Goal: Task Accomplishment & Management: Manage account settings

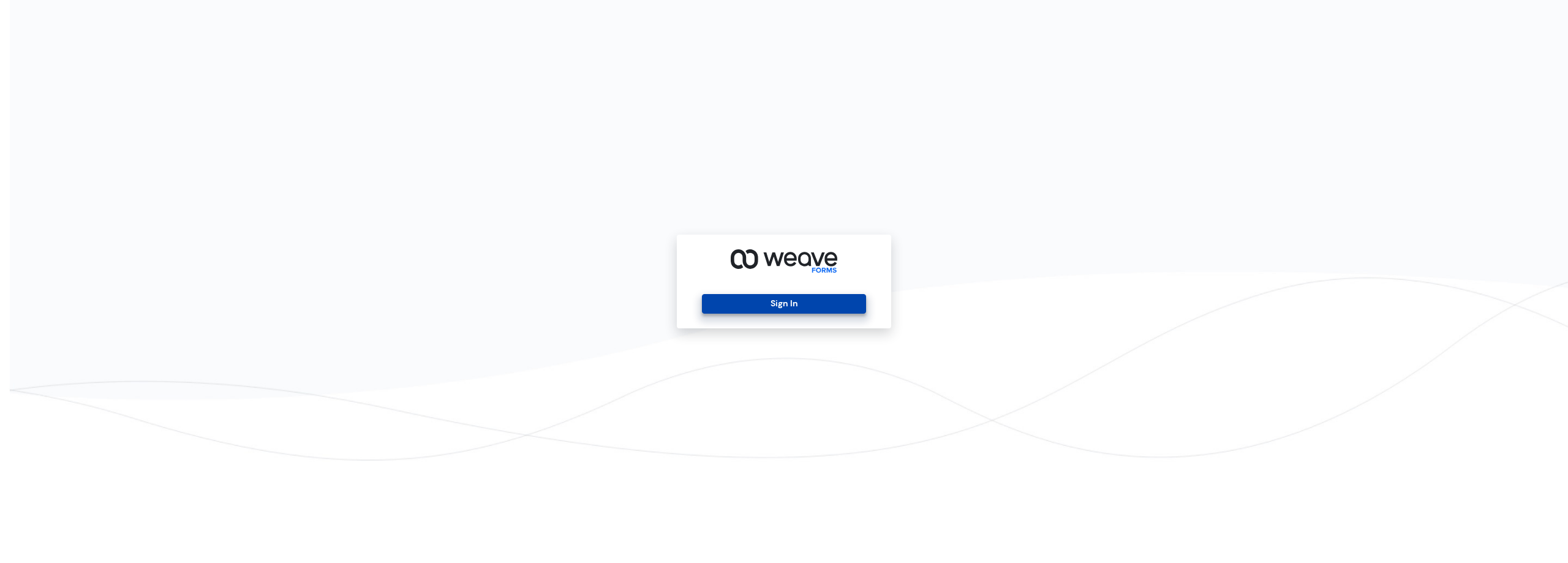
click at [810, 309] on button "Sign In" at bounding box center [784, 304] width 164 height 20
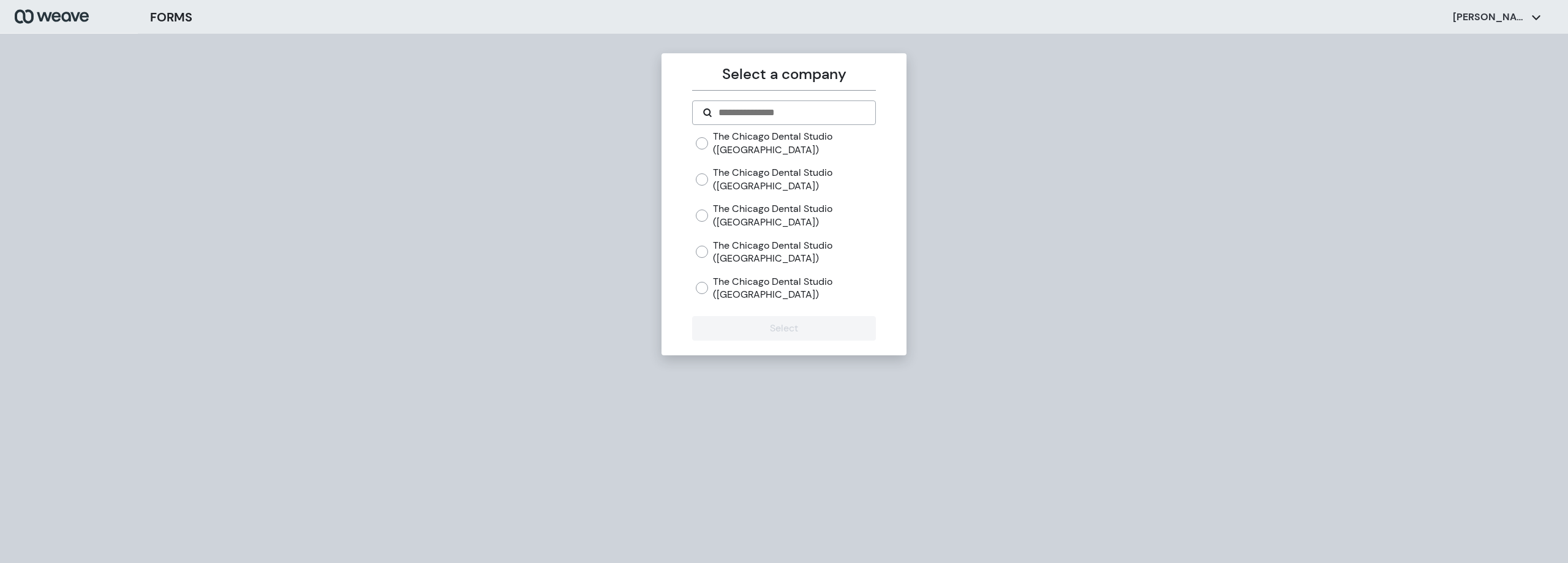
click at [736, 180] on label "The Chicago Dental Studio ([GEOGRAPHIC_DATA])" at bounding box center [793, 179] width 163 height 26
click at [796, 323] on button "Select" at bounding box center [784, 328] width 183 height 24
